Goal: Task Accomplishment & Management: Use online tool/utility

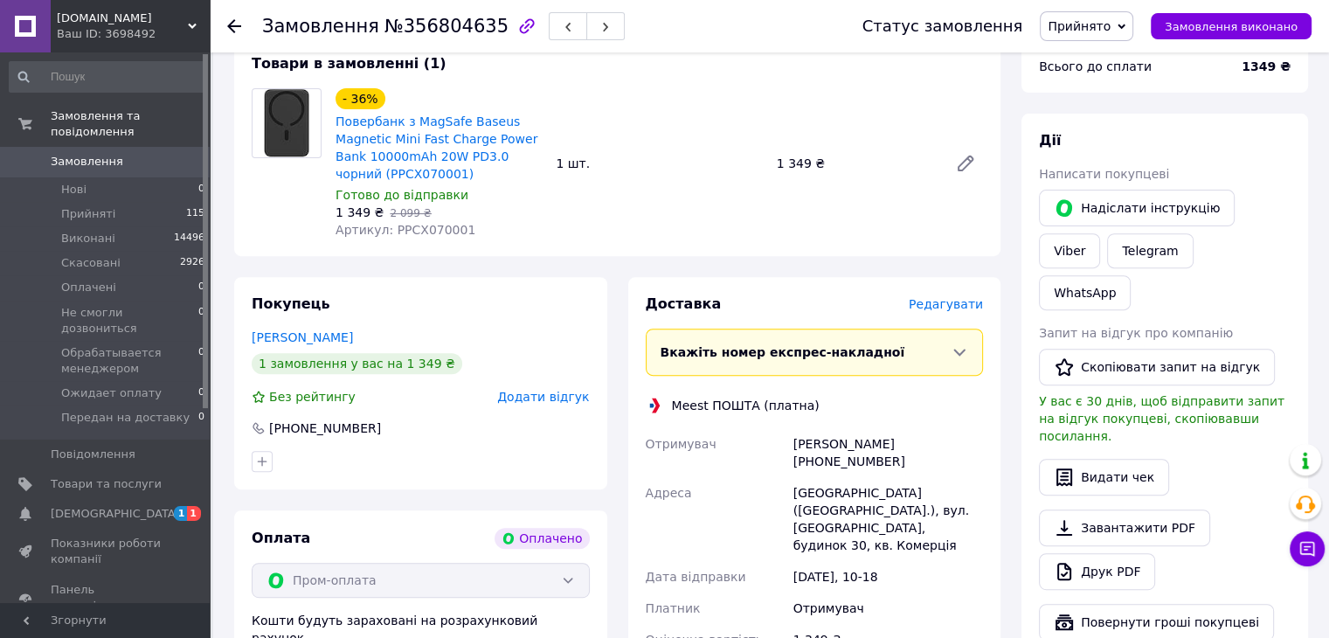
scroll to position [787, 0]
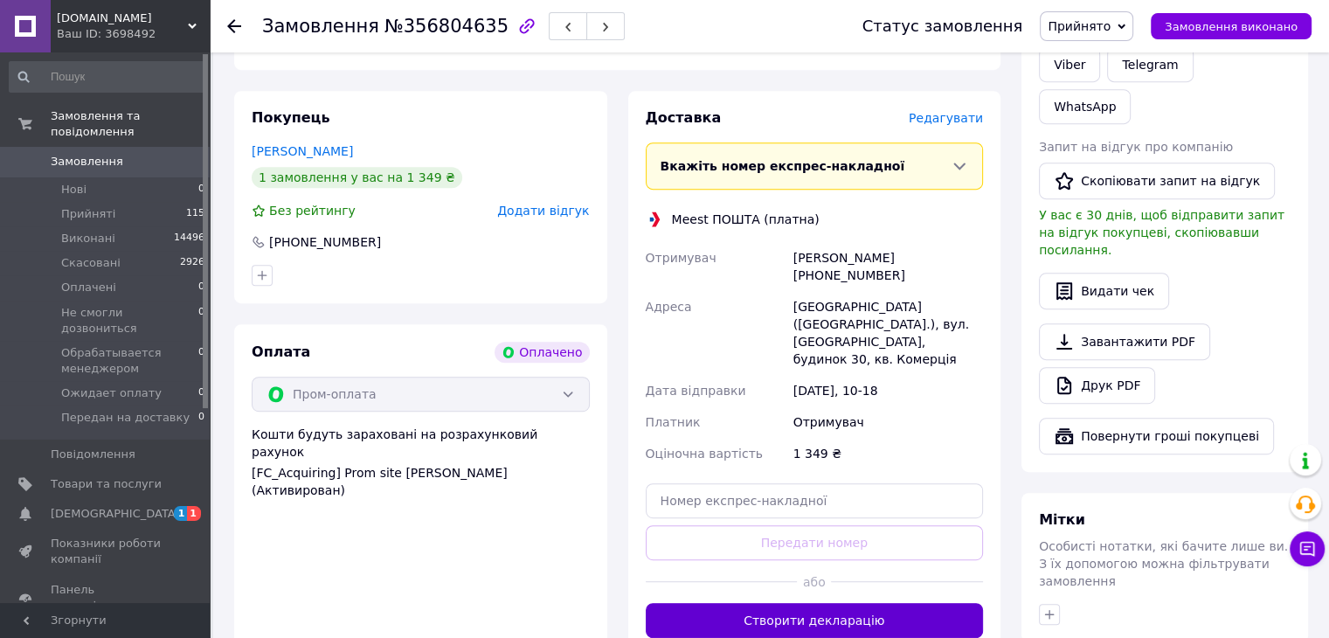
click at [862, 603] on button "Створити декларацію" at bounding box center [815, 620] width 338 height 35
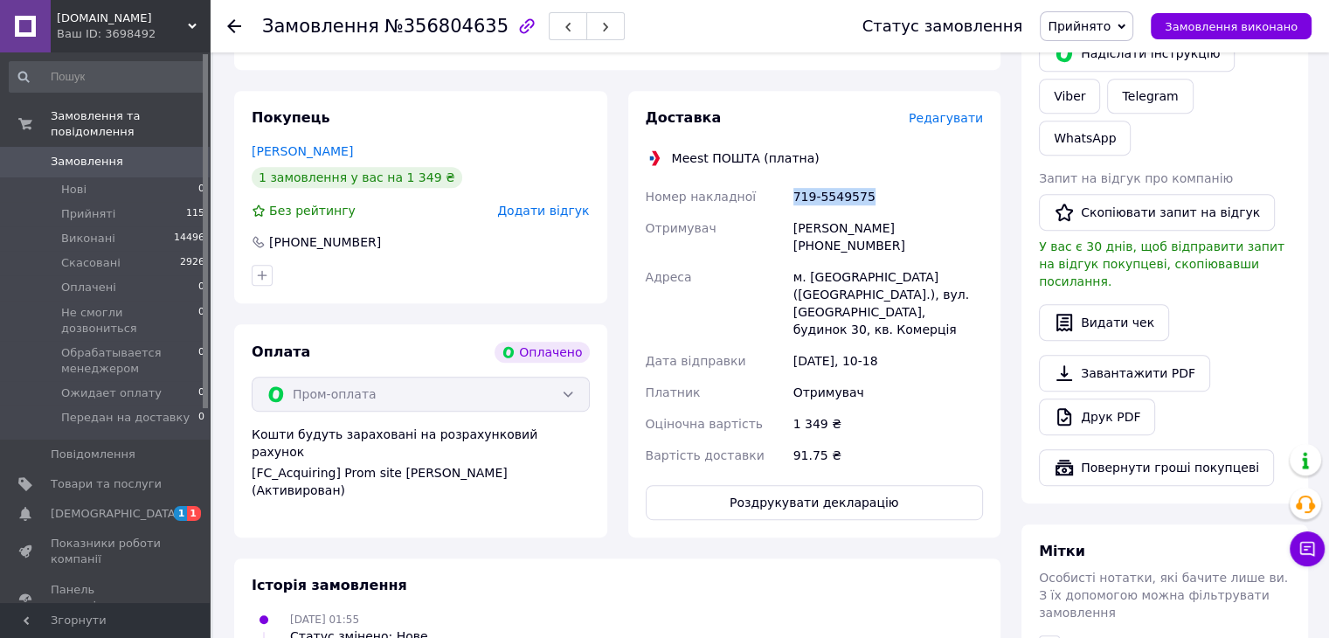
drag, startPoint x: 871, startPoint y: 193, endPoint x: 776, endPoint y: 186, distance: 94.7
click at [776, 186] on div "Номер накладної 719-5549575 Отримувач Іван Гуменний +380979865628 Адреса м. Льв…" at bounding box center [814, 326] width 345 height 290
copy div "Номер накладної 719-5549575"
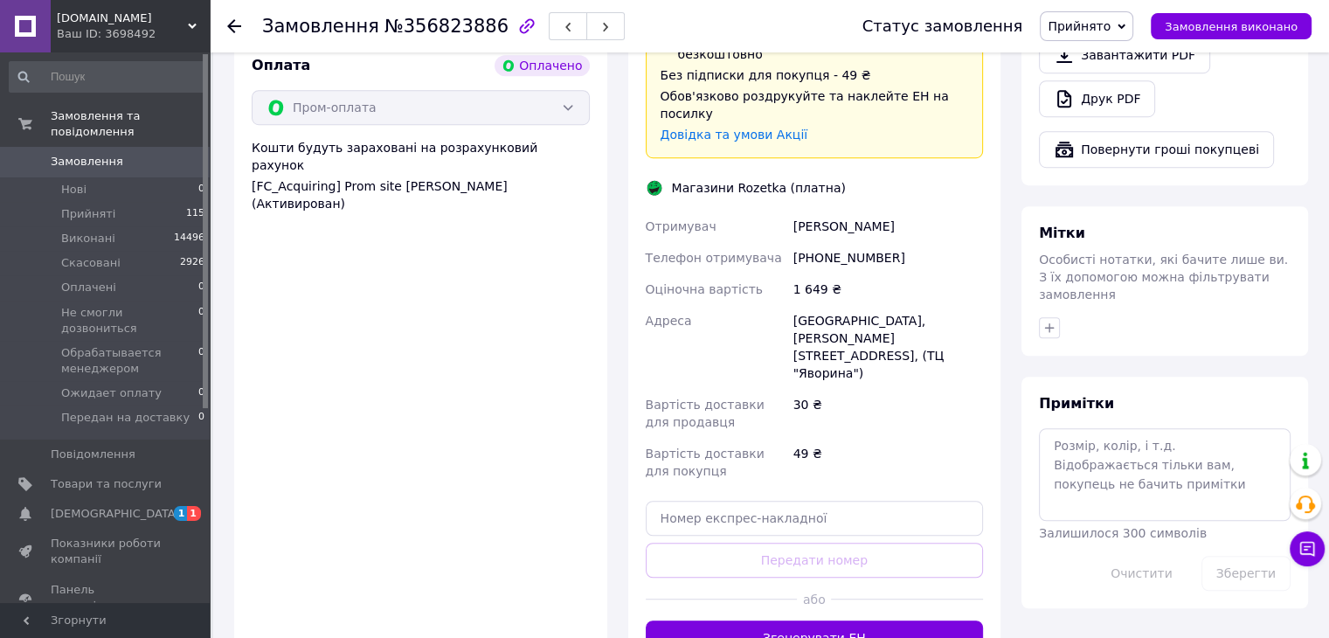
scroll to position [1136, 0]
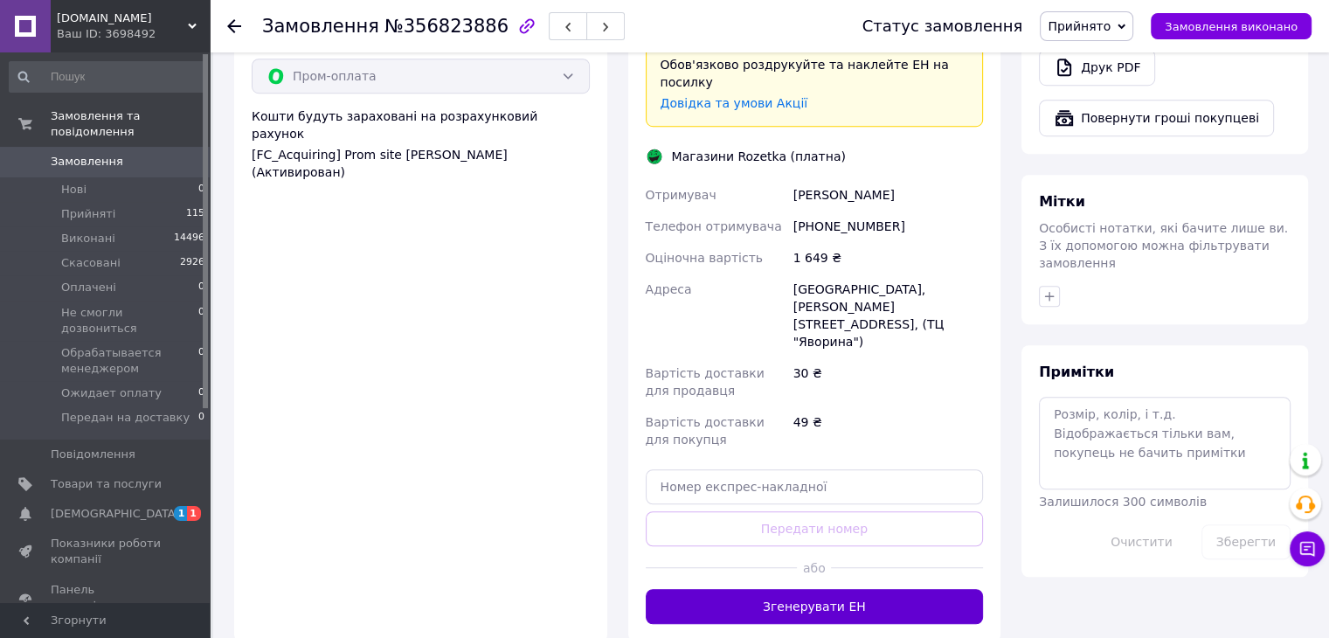
click at [836, 589] on button "Згенерувати ЕН" at bounding box center [815, 606] width 338 height 35
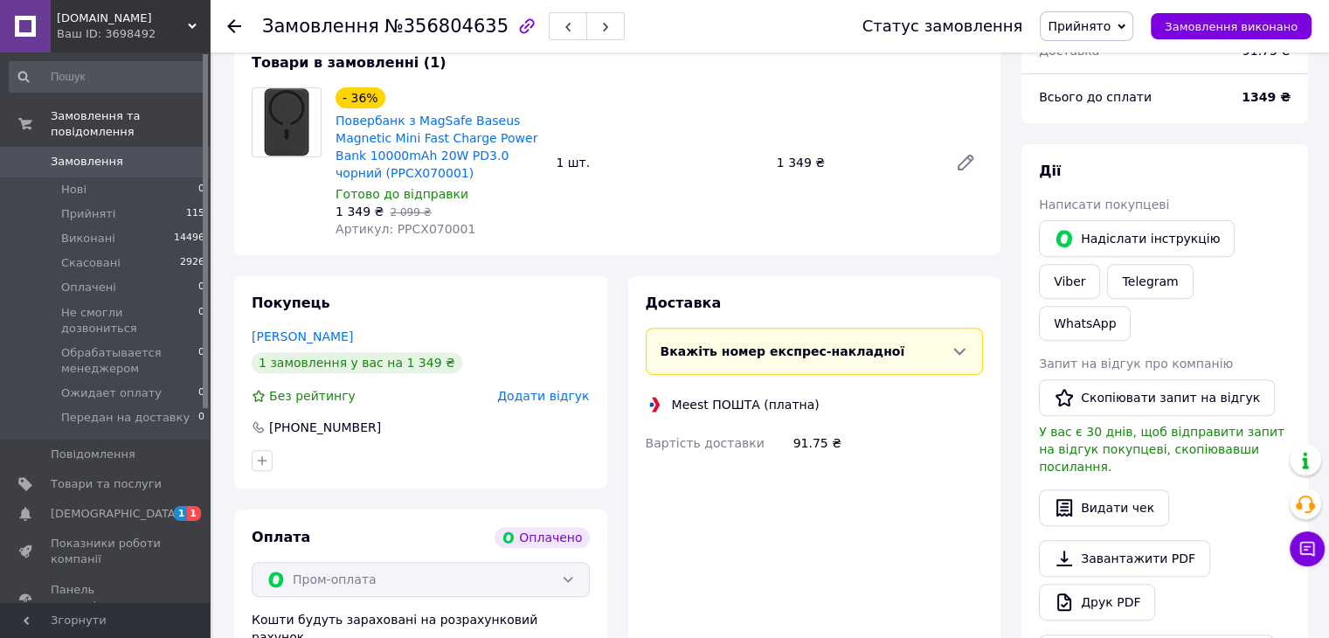
scroll to position [627, 0]
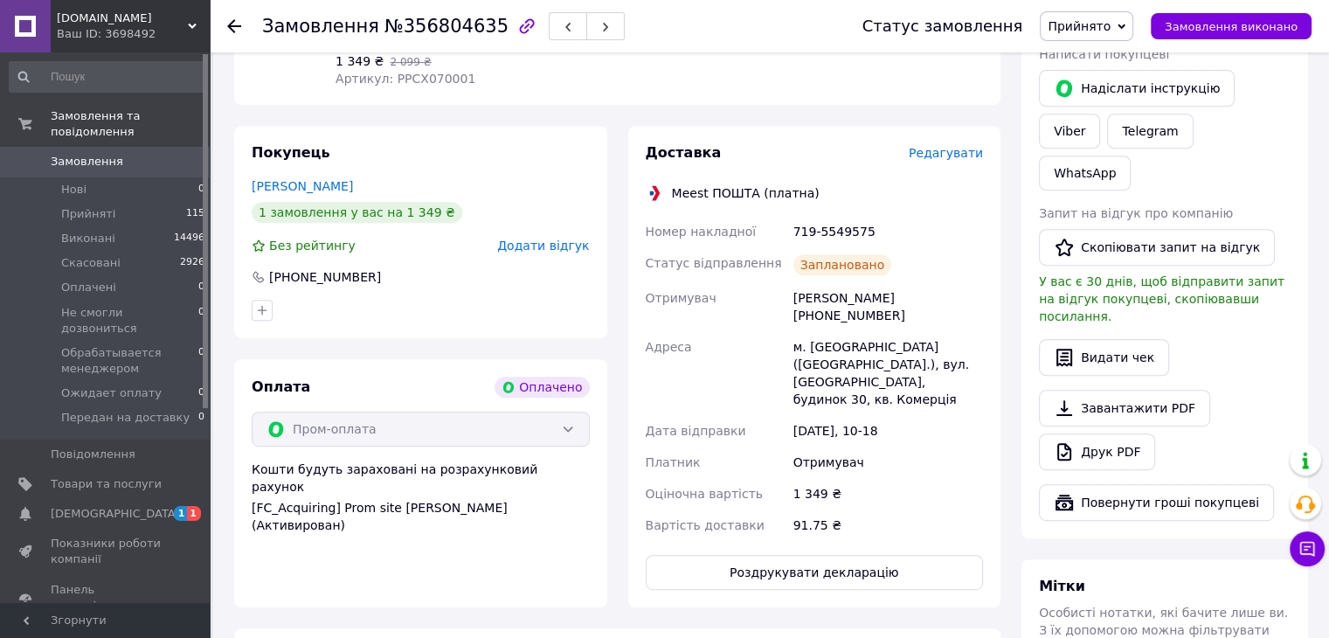
scroll to position [860, 0]
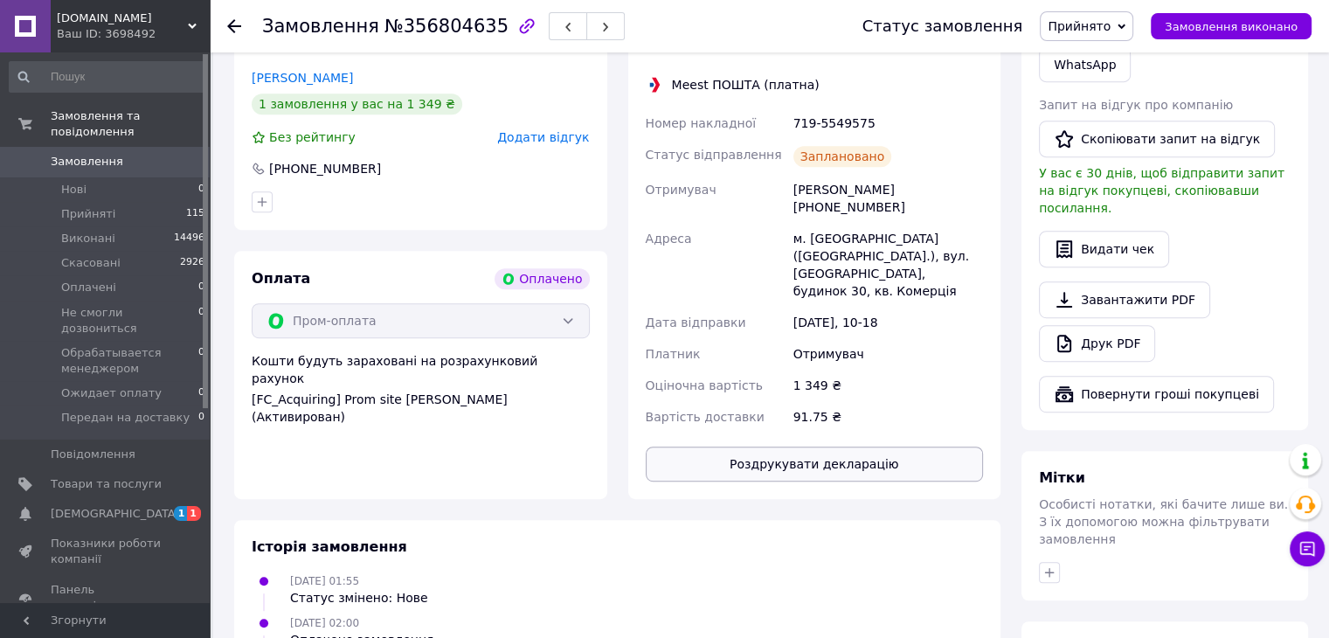
click at [875, 447] on button "Роздрукувати декларацію" at bounding box center [815, 464] width 338 height 35
